Goal: Share content: Share content

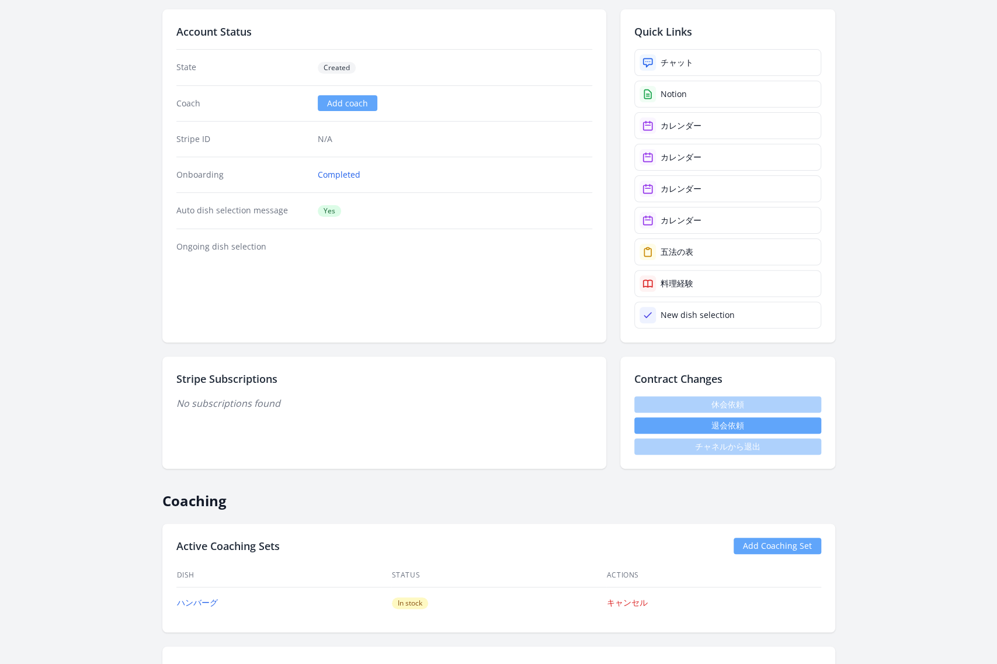
scroll to position [109, 0]
click at [723, 55] on link "チャット" at bounding box center [727, 61] width 187 height 27
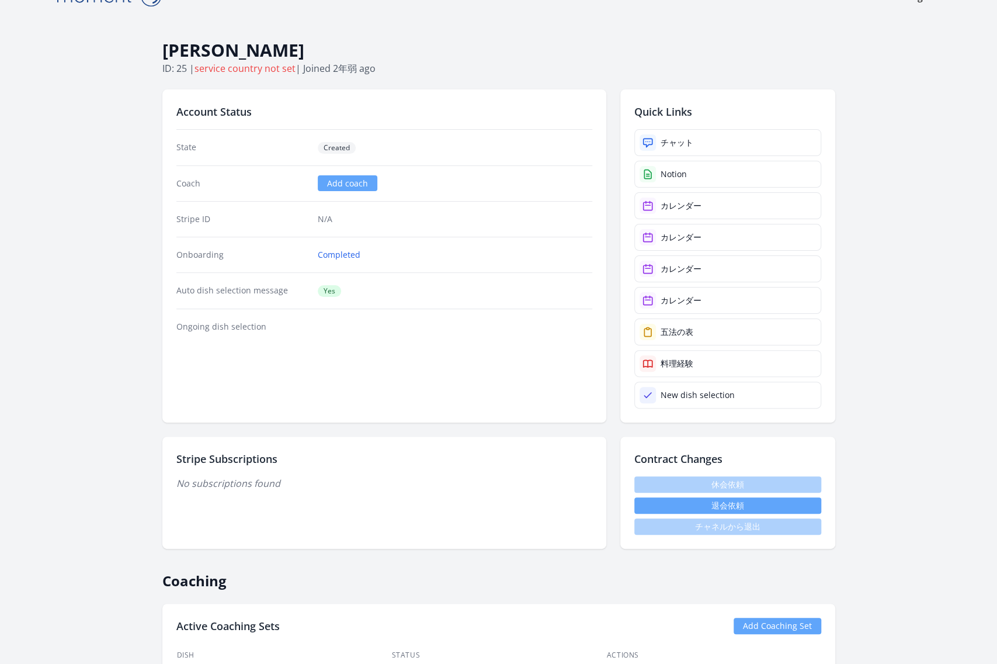
scroll to position [0, 0]
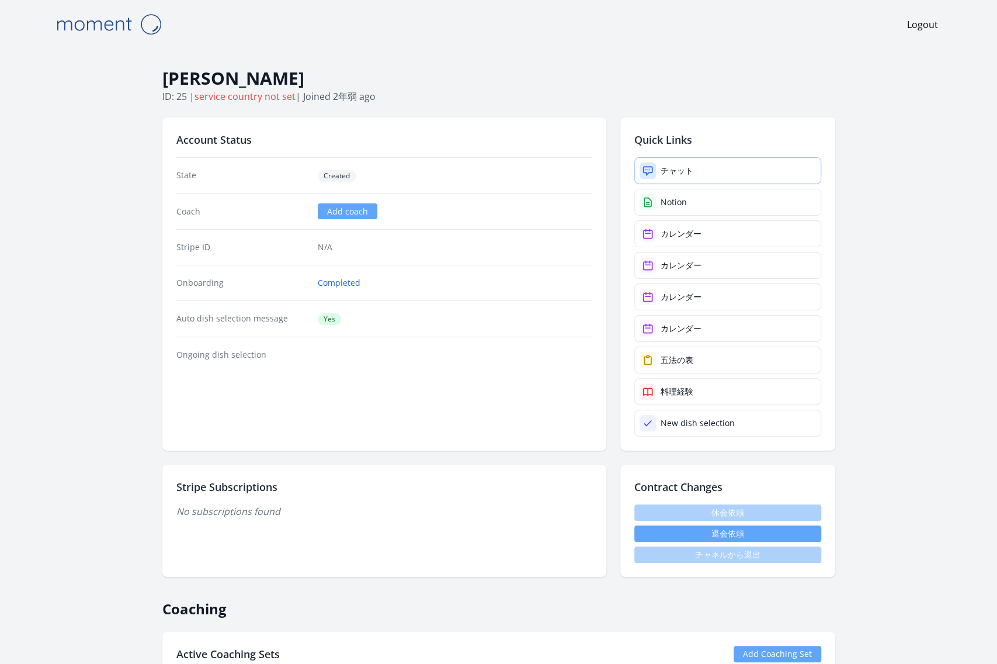
click at [672, 168] on div "チャット" at bounding box center [677, 171] width 33 height 12
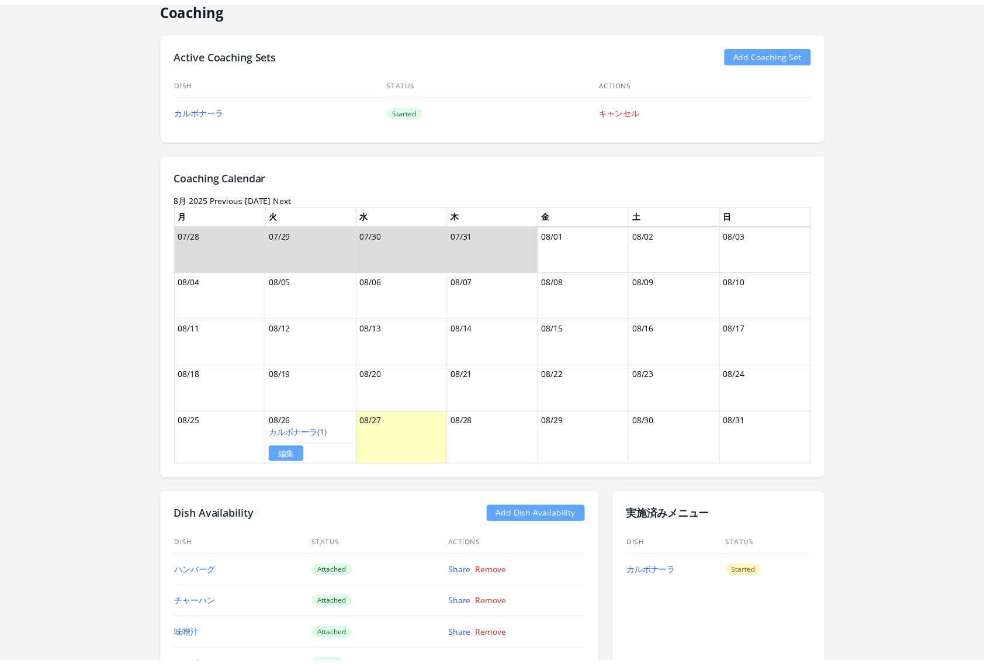
scroll to position [542, 0]
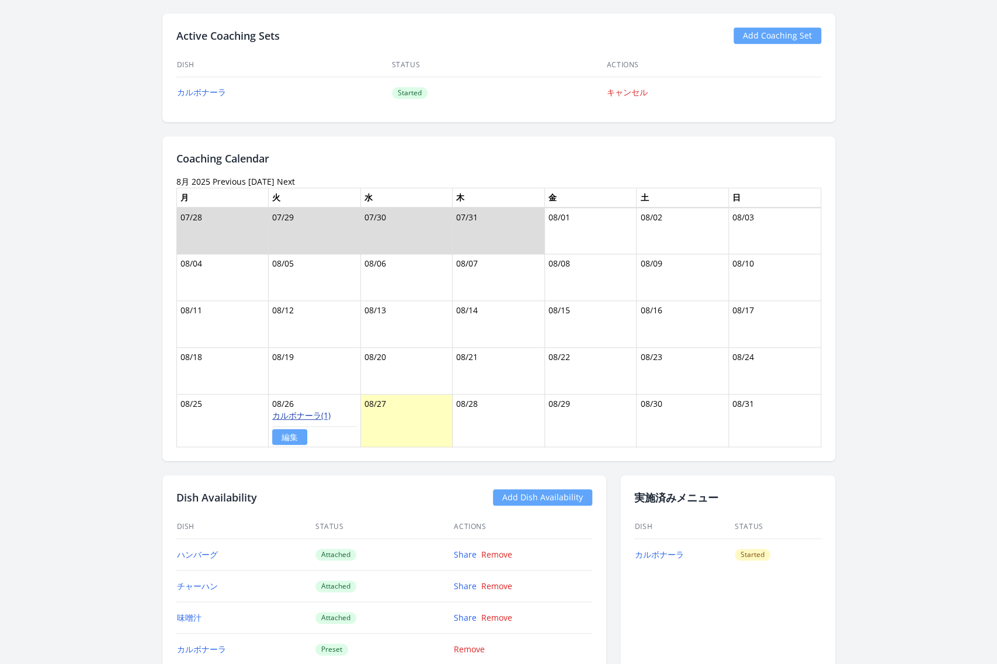
click at [314, 411] on link "カルボナーラ(1)" at bounding box center [301, 414] width 58 height 11
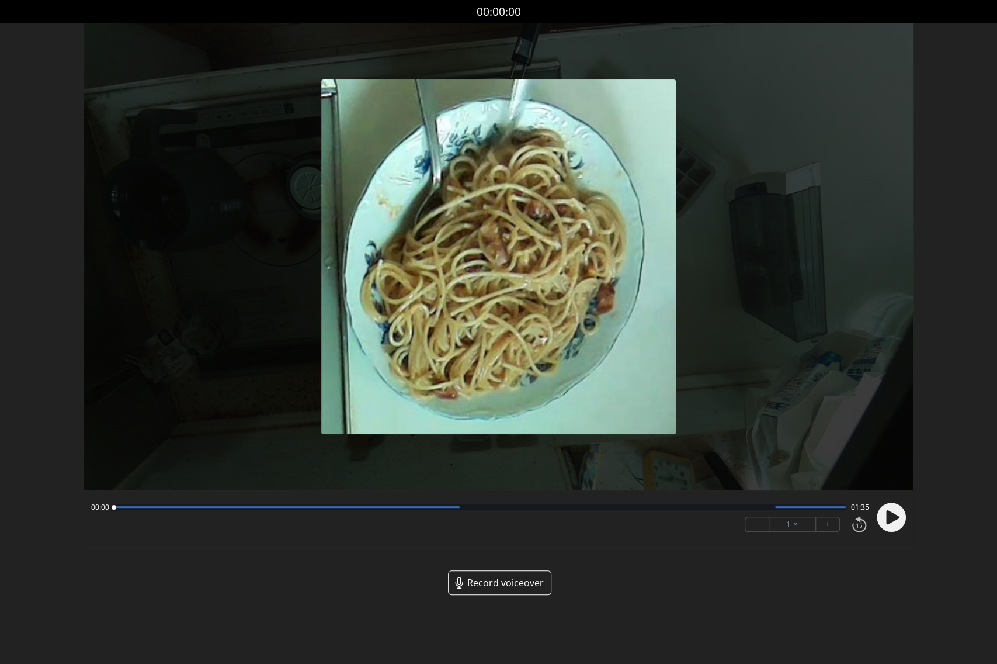
click at [510, 582] on span "Record voiceover" at bounding box center [505, 582] width 77 height 14
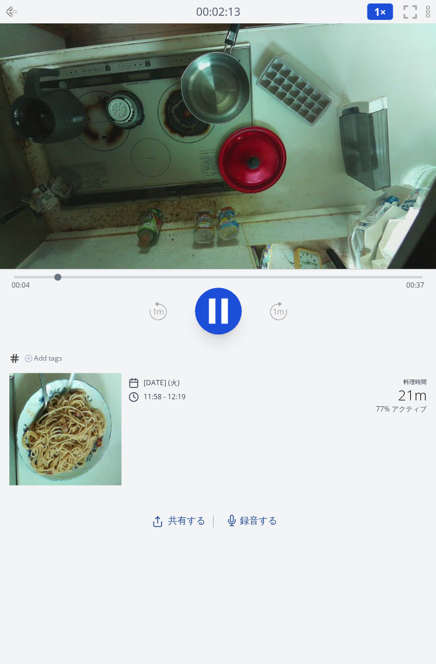
click at [185, 525] on span "共有する" at bounding box center [186, 520] width 37 height 14
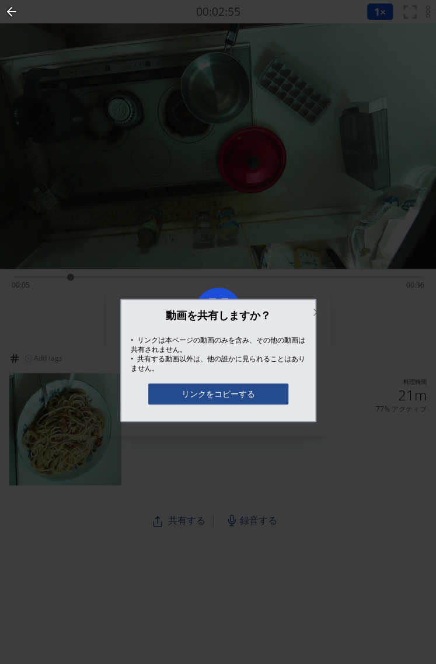
click at [242, 394] on button "リンクをコピーする" at bounding box center [218, 393] width 140 height 21
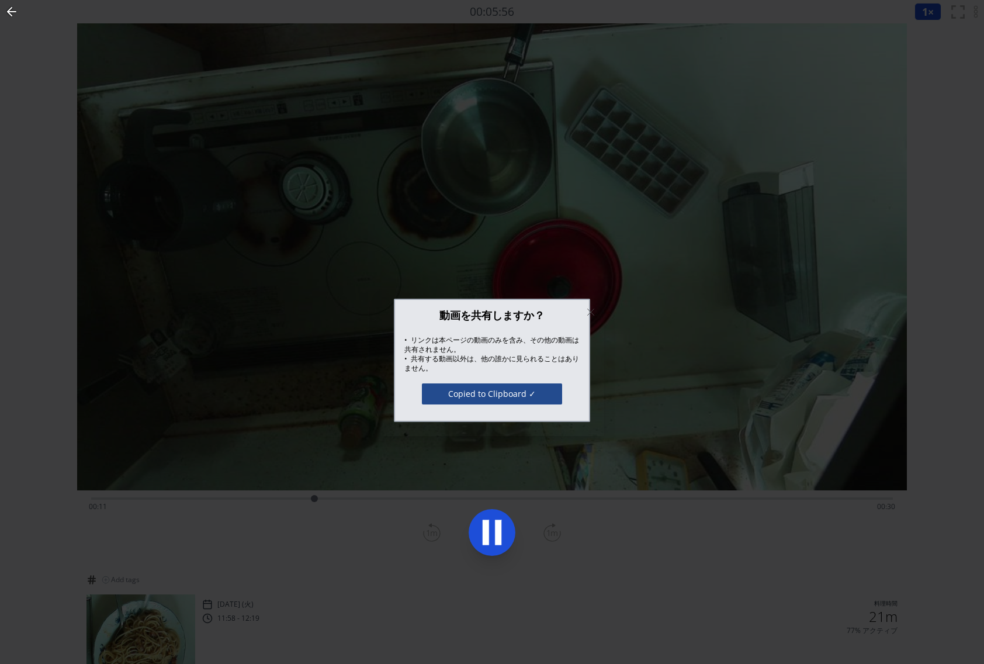
click at [745, 562] on div at bounding box center [492, 332] width 984 height 664
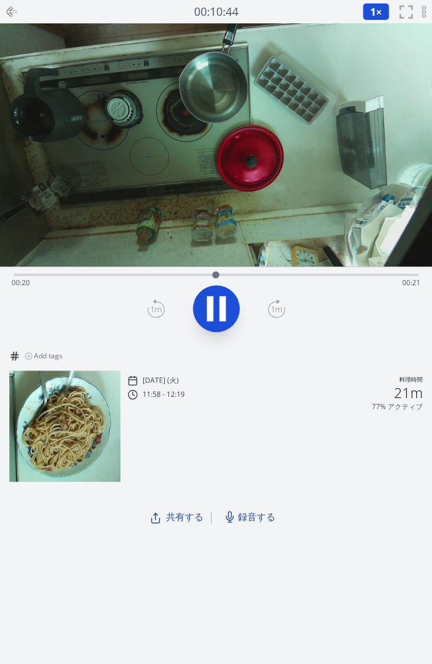
click at [213, 304] on icon at bounding box center [216, 308] width 33 height 33
click at [169, 514] on span "共有する" at bounding box center [184, 516] width 37 height 14
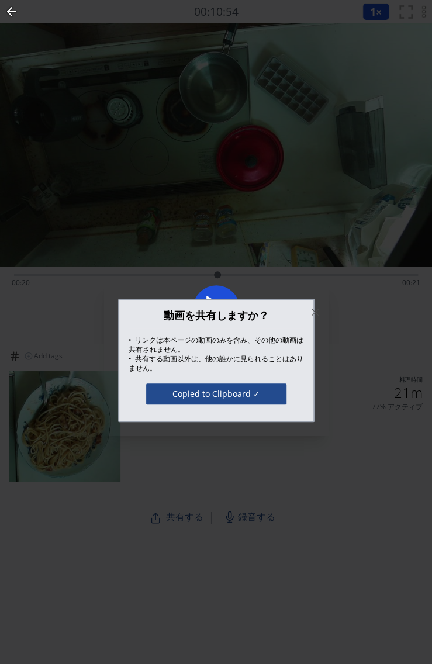
click at [217, 392] on button "Copied to Clipboard ✓" at bounding box center [216, 393] width 140 height 21
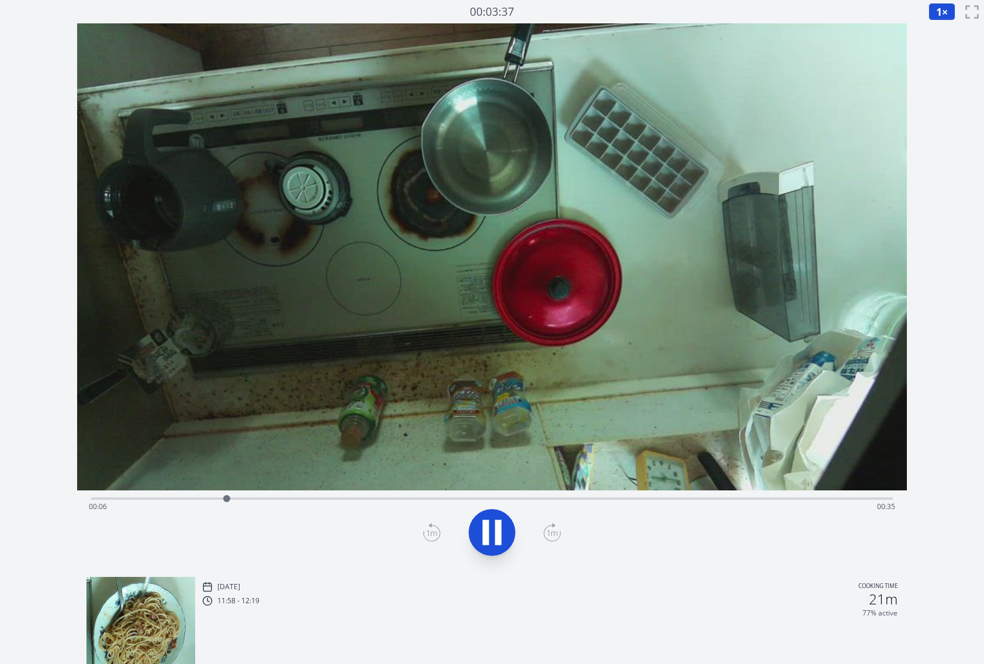
click at [494, 540] on icon at bounding box center [491, 532] width 33 height 33
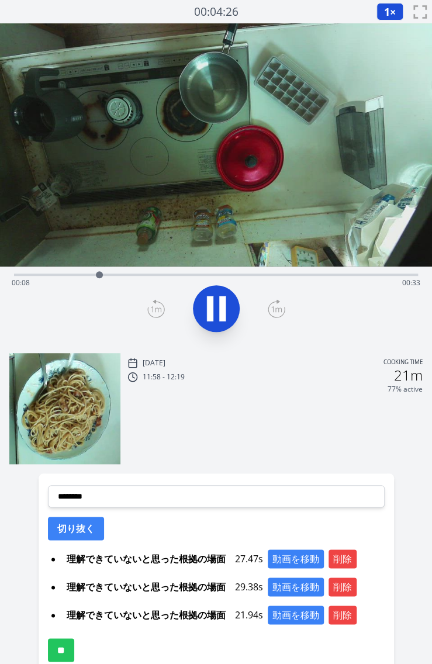
scroll to position [6, 0]
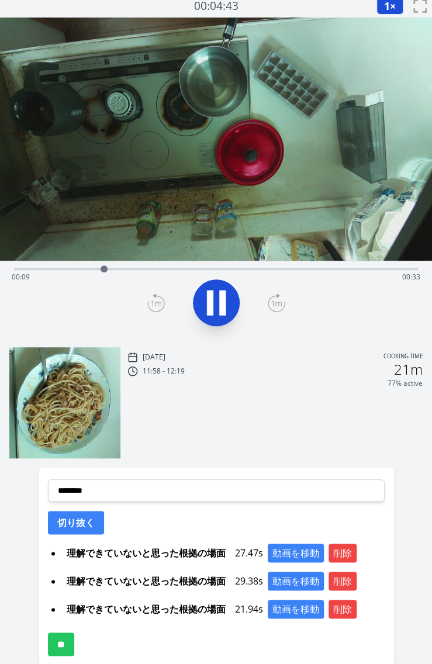
click at [219, 287] on icon at bounding box center [216, 302] width 33 height 33
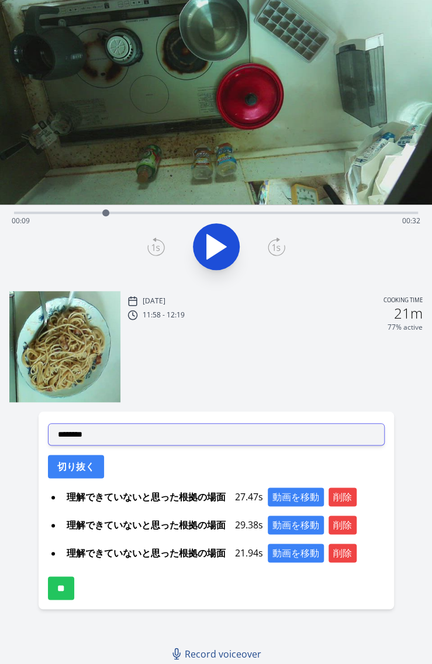
click at [144, 436] on select "**********" at bounding box center [216, 434] width 336 height 22
select select "**********"
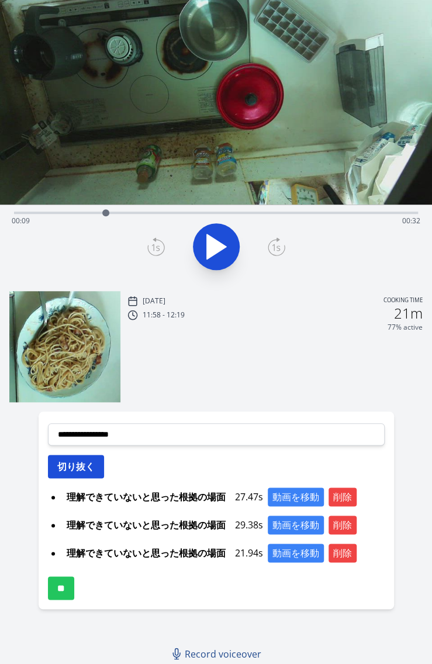
click at [98, 463] on button "切り抜く" at bounding box center [76, 465] width 56 height 23
select select
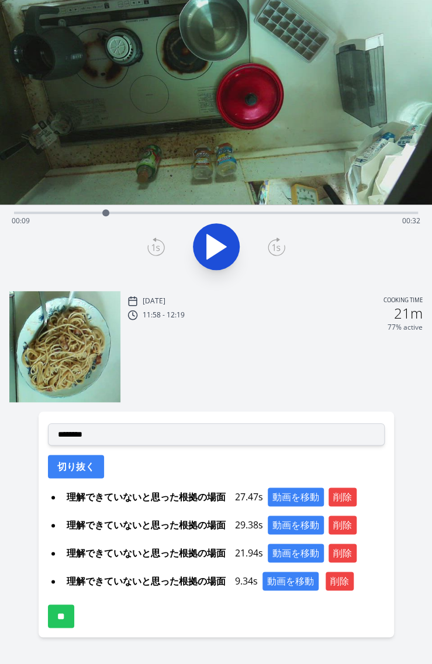
scroll to position [90, 0]
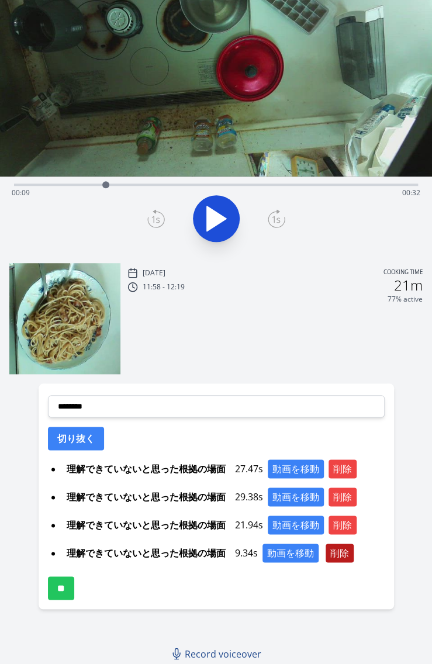
click at [340, 554] on button "削除" at bounding box center [339, 552] width 28 height 19
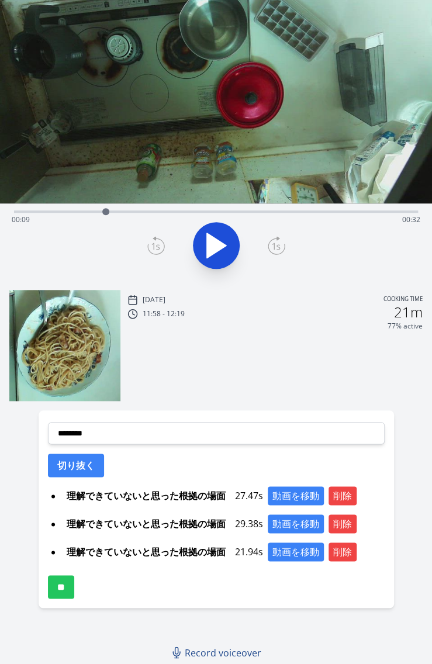
scroll to position [62, 0]
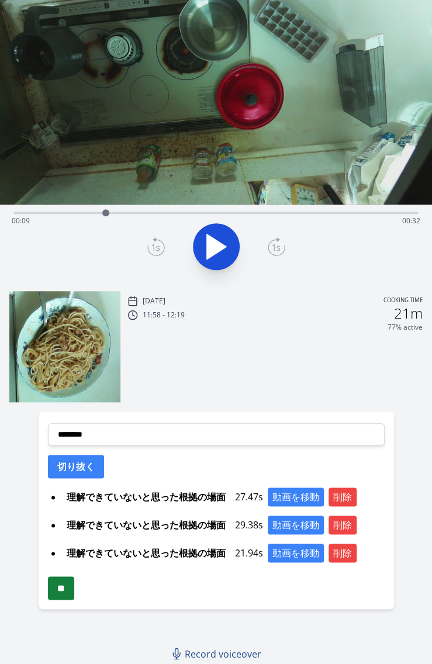
click at [72, 587] on input "**" at bounding box center [61, 587] width 26 height 23
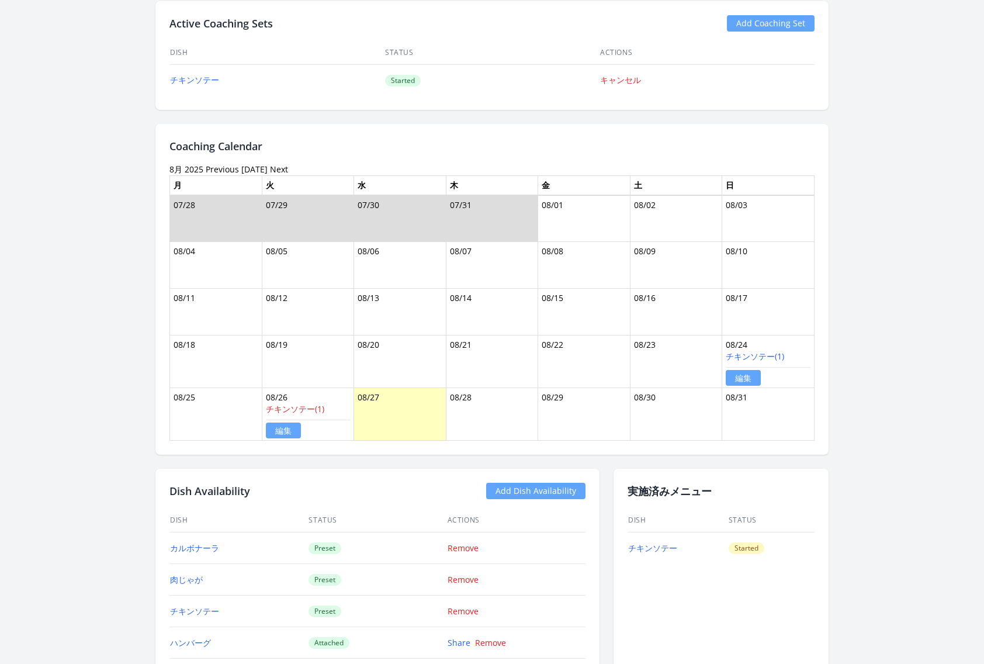
scroll to position [563, 0]
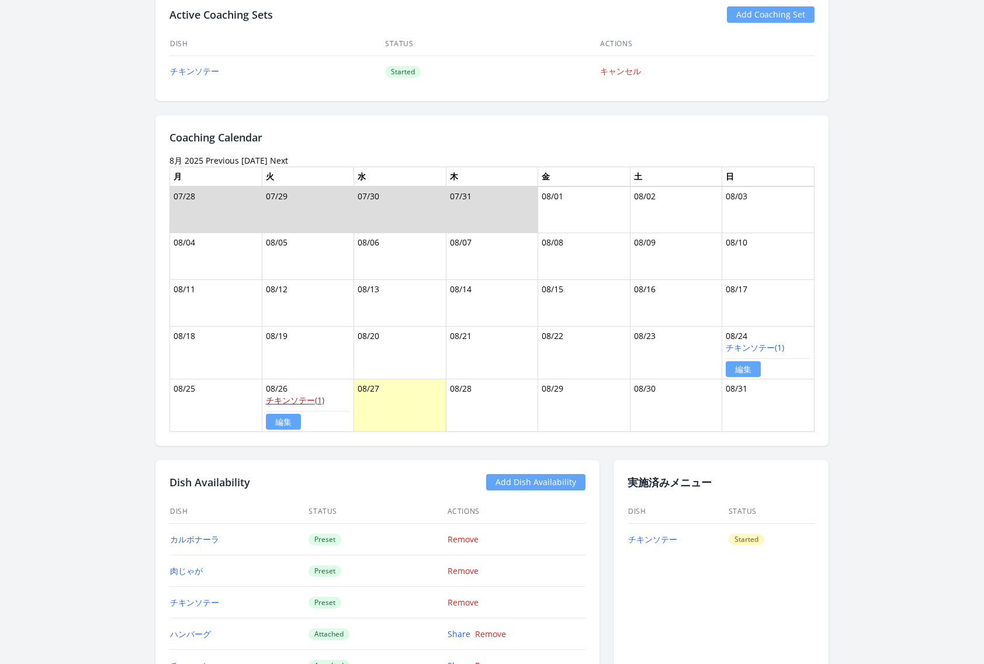
click at [310, 395] on link "チキンソテー(1)" at bounding box center [295, 399] width 58 height 11
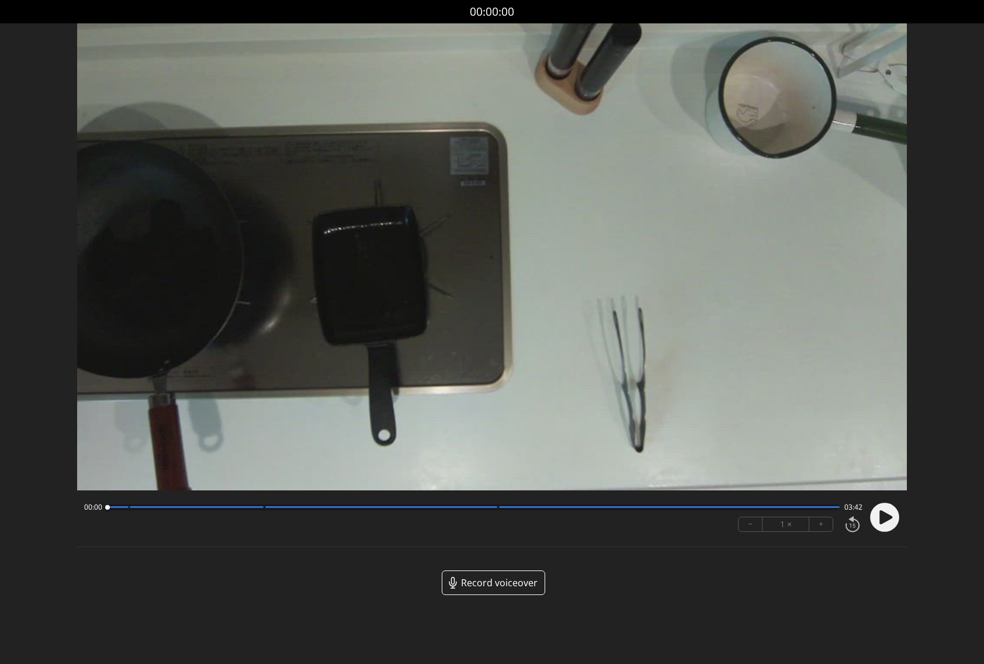
click at [885, 517] on icon at bounding box center [885, 517] width 13 height 14
click at [885, 517] on circle at bounding box center [884, 516] width 29 height 29
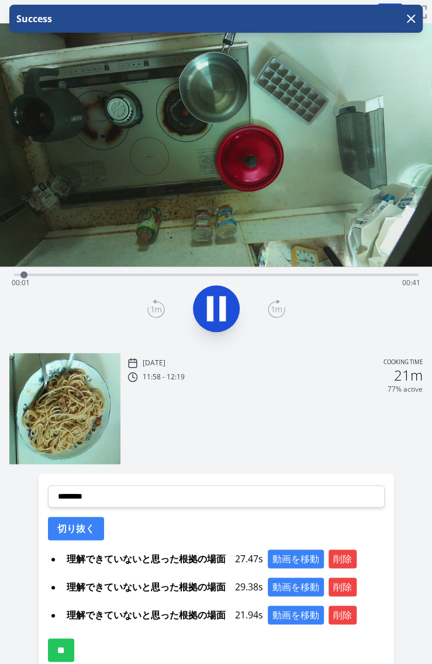
scroll to position [62, 0]
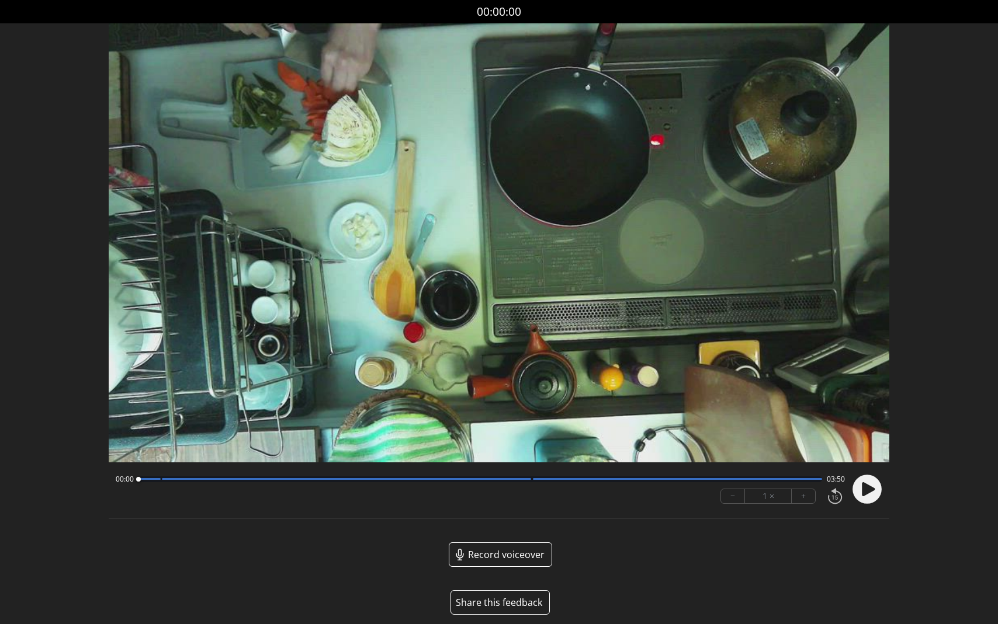
click at [157, 480] on div at bounding box center [479, 480] width 683 height 6
click at [862, 487] on icon at bounding box center [868, 489] width 13 height 14
click at [518, 481] on div at bounding box center [479, 480] width 683 height 6
click at [873, 491] on circle at bounding box center [866, 489] width 29 height 29
